Goal: Transaction & Acquisition: Subscribe to service/newsletter

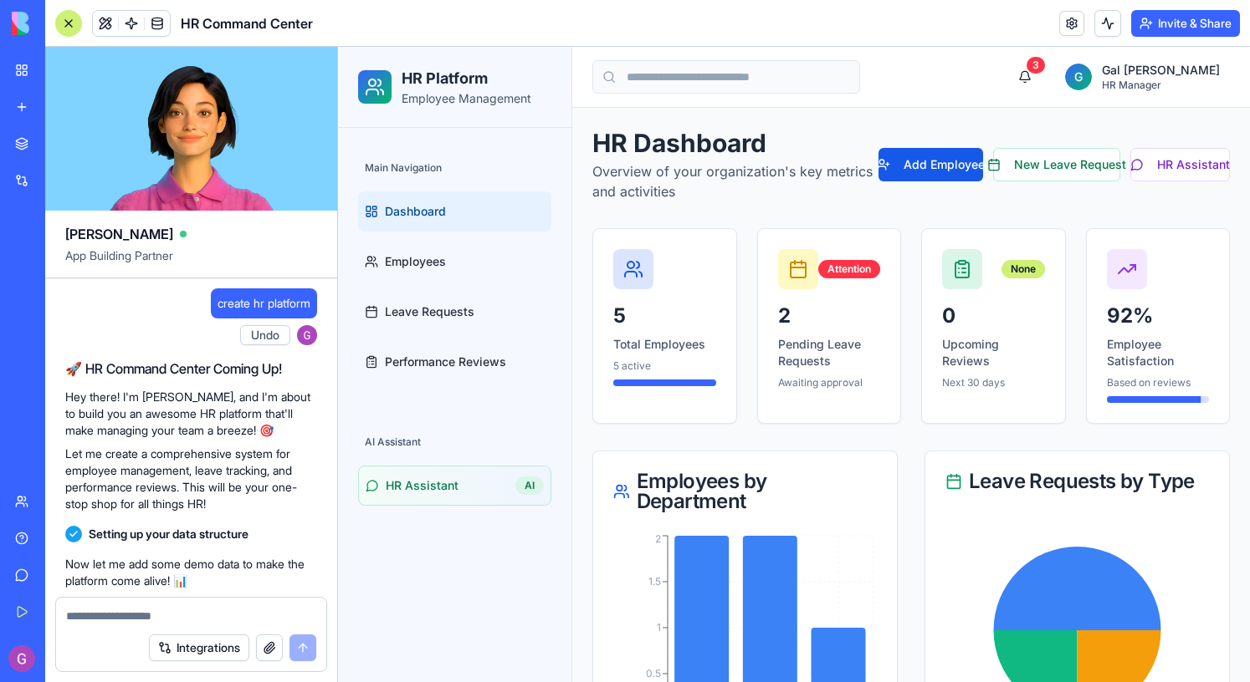
scroll to position [722, 0]
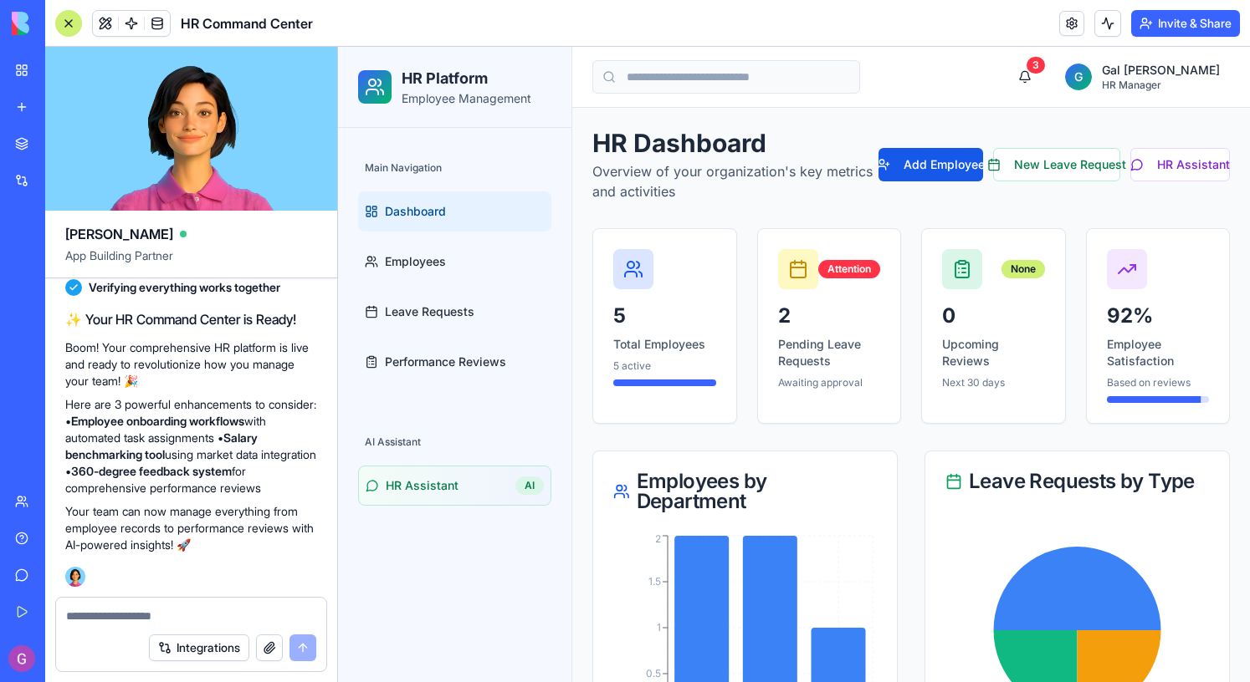
click at [319, 268] on div "Ella App Building Partner" at bounding box center [191, 245] width 292 height 68
click at [229, 396] on p "Here are 3 powerful enhancements to consider: • Employee onboarding workflows w…" at bounding box center [191, 446] width 252 height 100
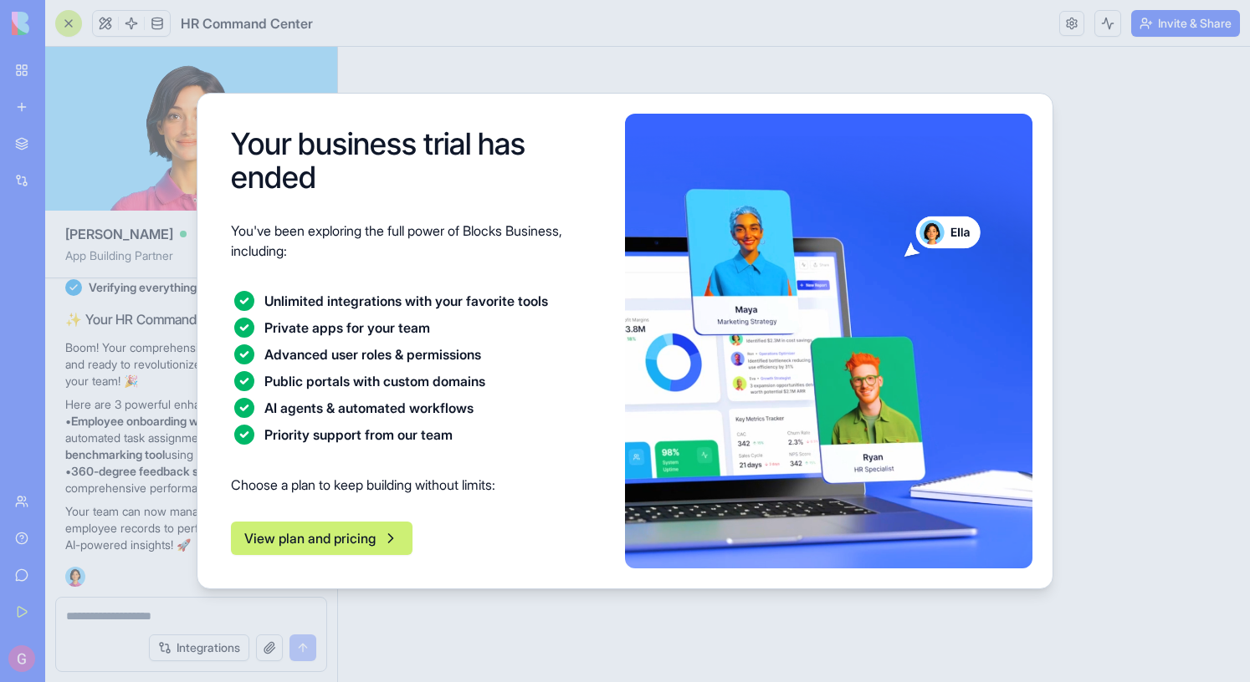
click at [1190, 401] on div at bounding box center [625, 341] width 1250 height 682
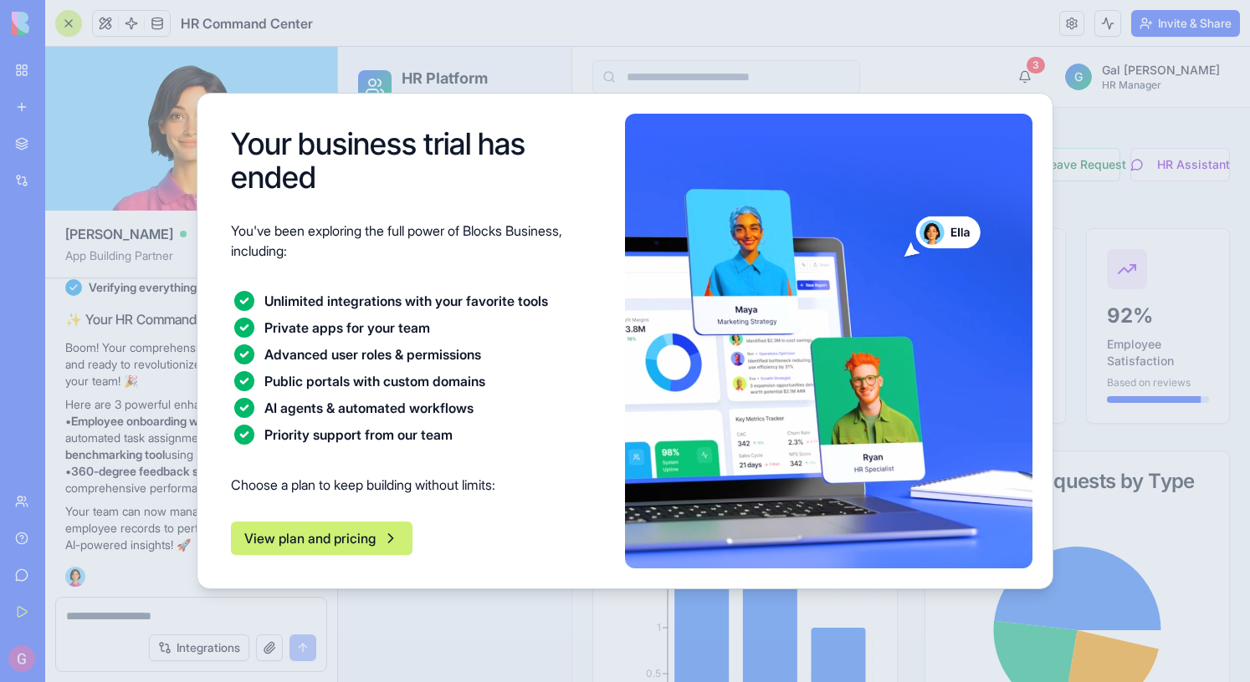
click at [163, 222] on div at bounding box center [625, 341] width 1250 height 682
click at [166, 47] on div at bounding box center [625, 341] width 1250 height 682
click at [315, 532] on button "View plan and pricing" at bounding box center [321, 538] width 181 height 33
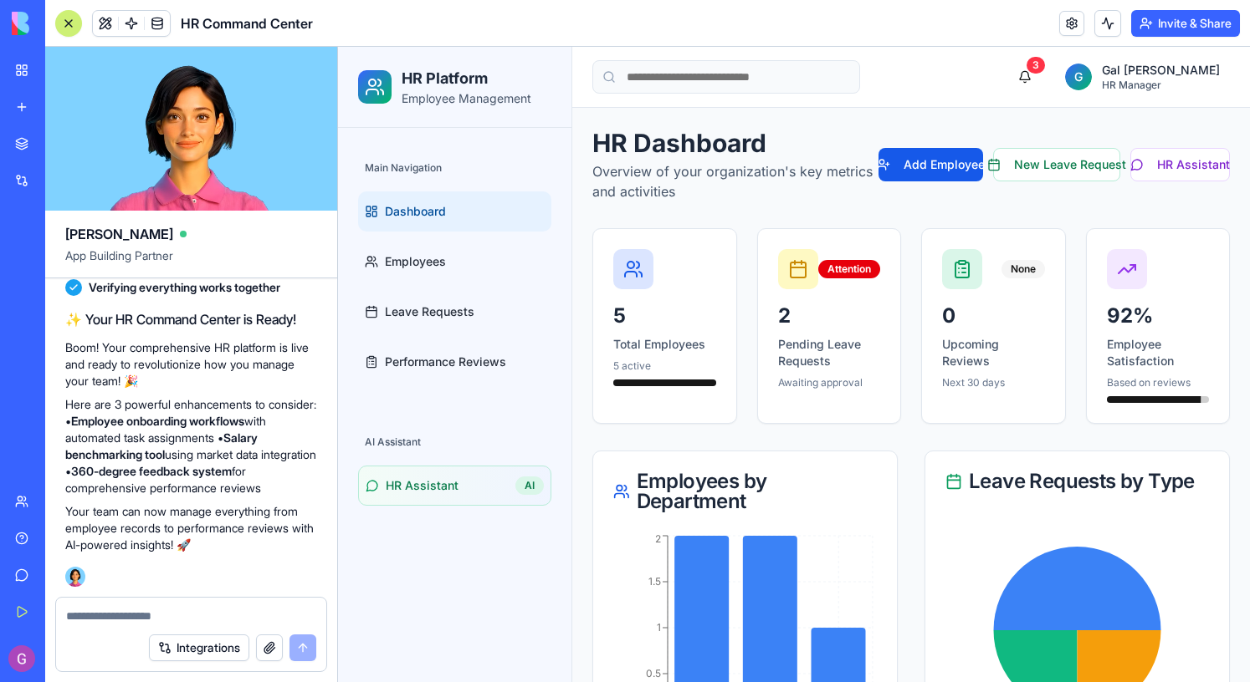
click at [115, 610] on textarea at bounding box center [191, 616] width 250 height 17
type textarea "*"
type textarea "**"
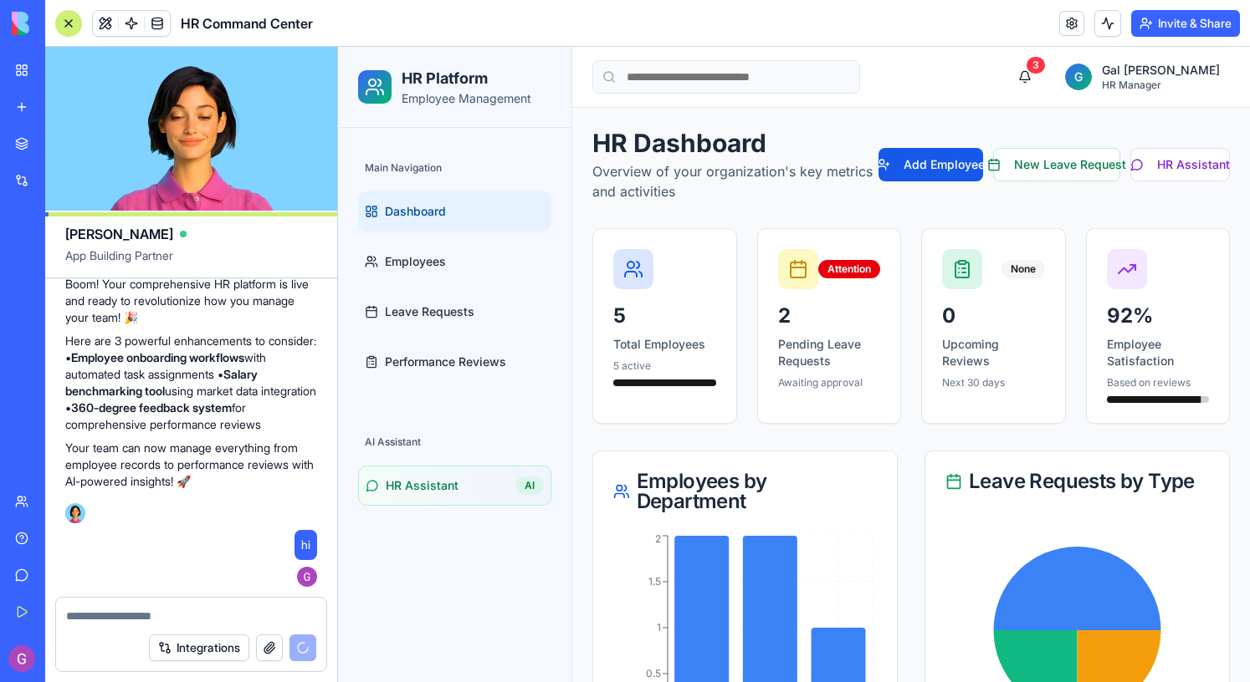
scroll to position [1050, 0]
